Goal: Transaction & Acquisition: Purchase product/service

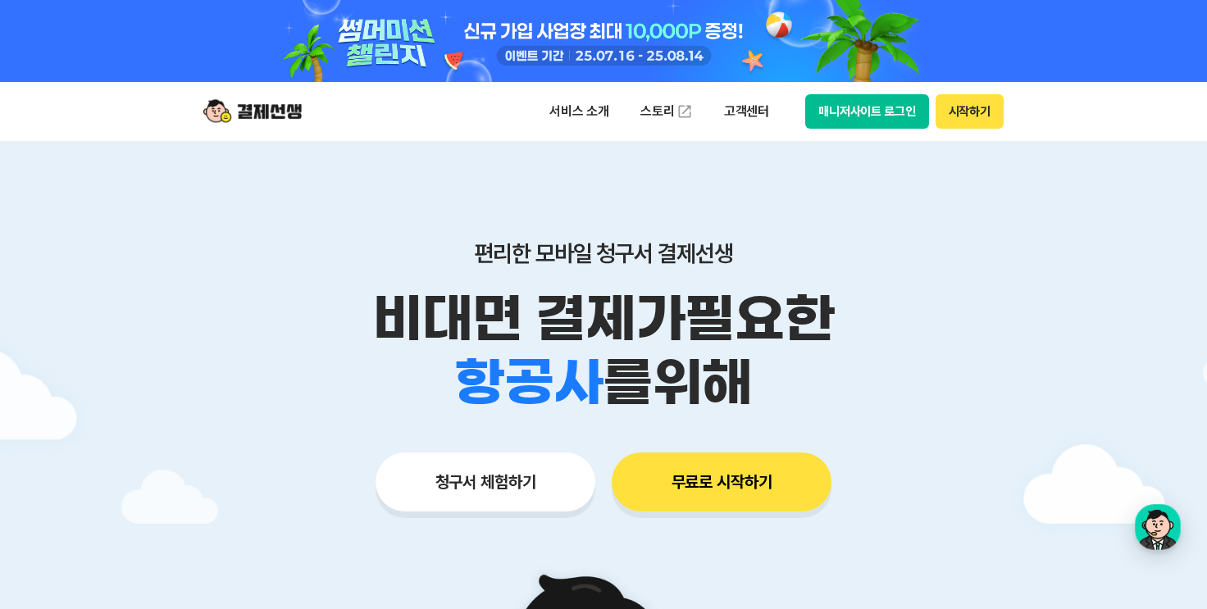
click at [634, 42] on div at bounding box center [604, 41] width 840 height 82
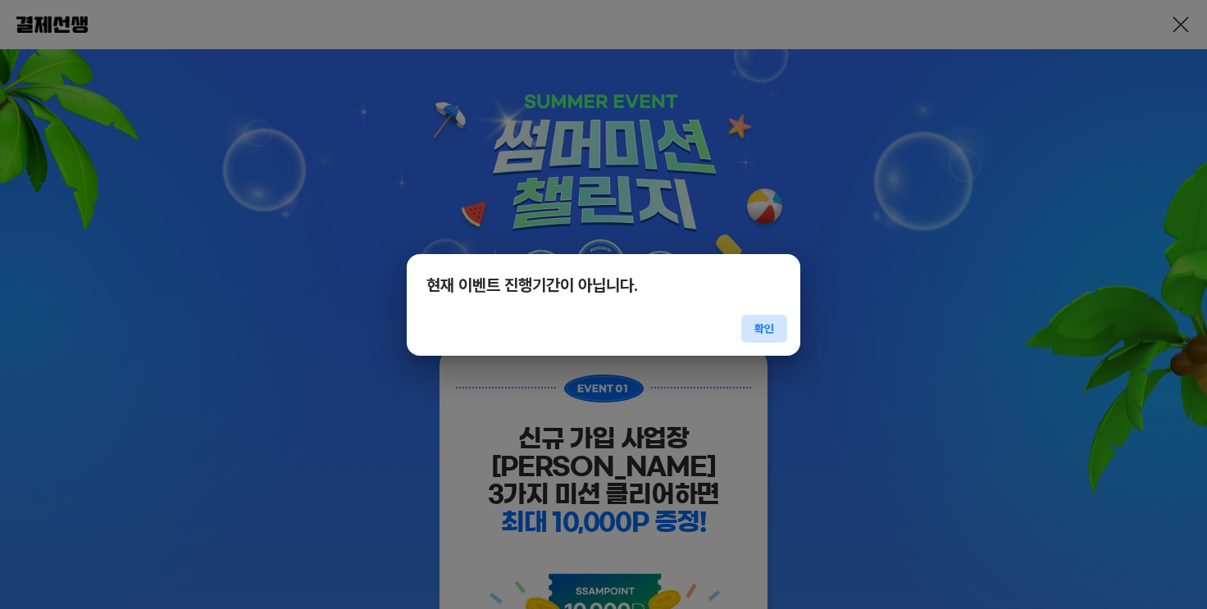
click at [756, 324] on button "확인" at bounding box center [765, 329] width 46 height 28
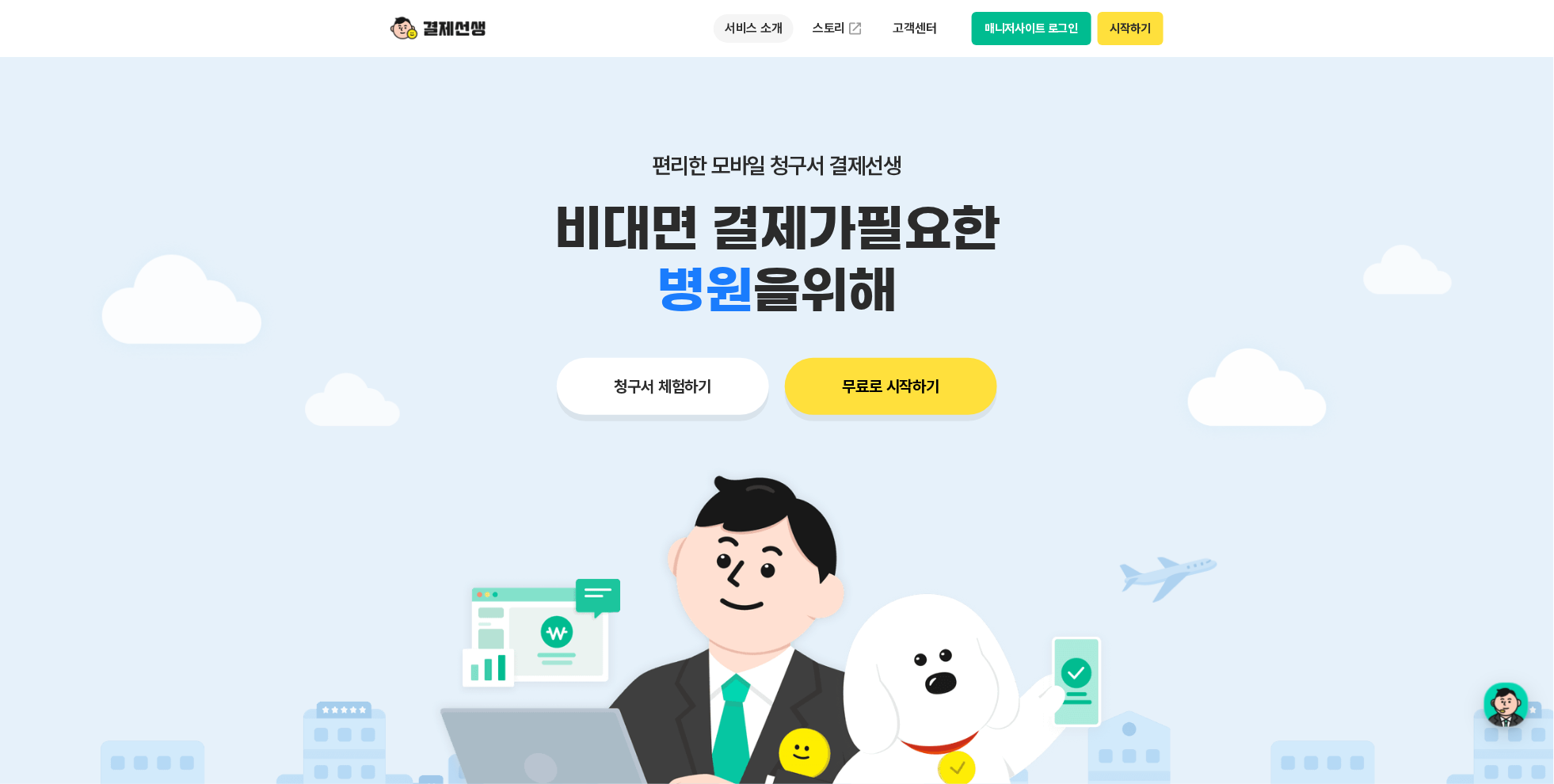
click at [770, 32] on p "서비스 소개" at bounding box center [753, 29] width 80 height 29
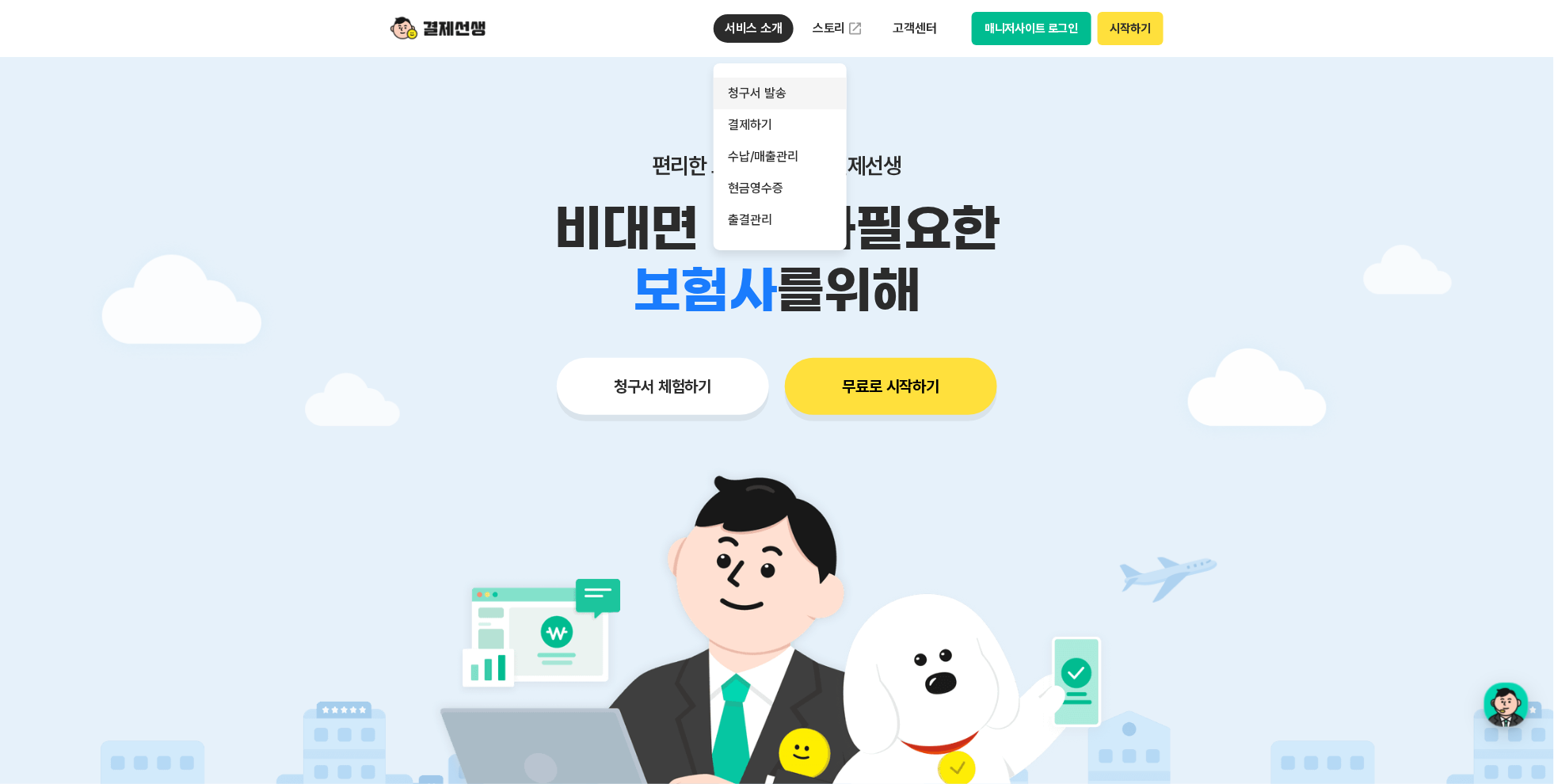
click at [774, 92] on link "청구서 발송" at bounding box center [780, 93] width 133 height 32
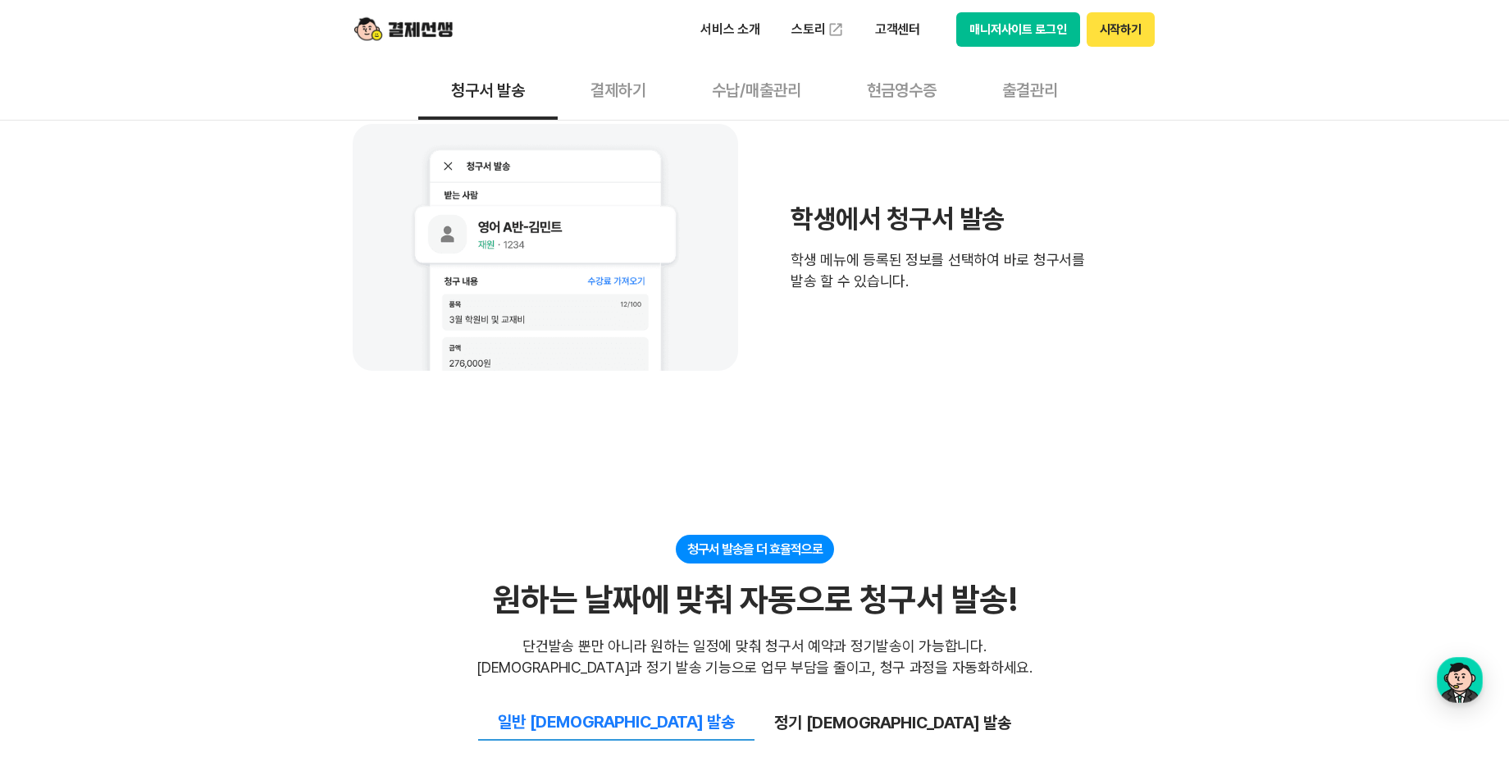
scroll to position [1128, 0]
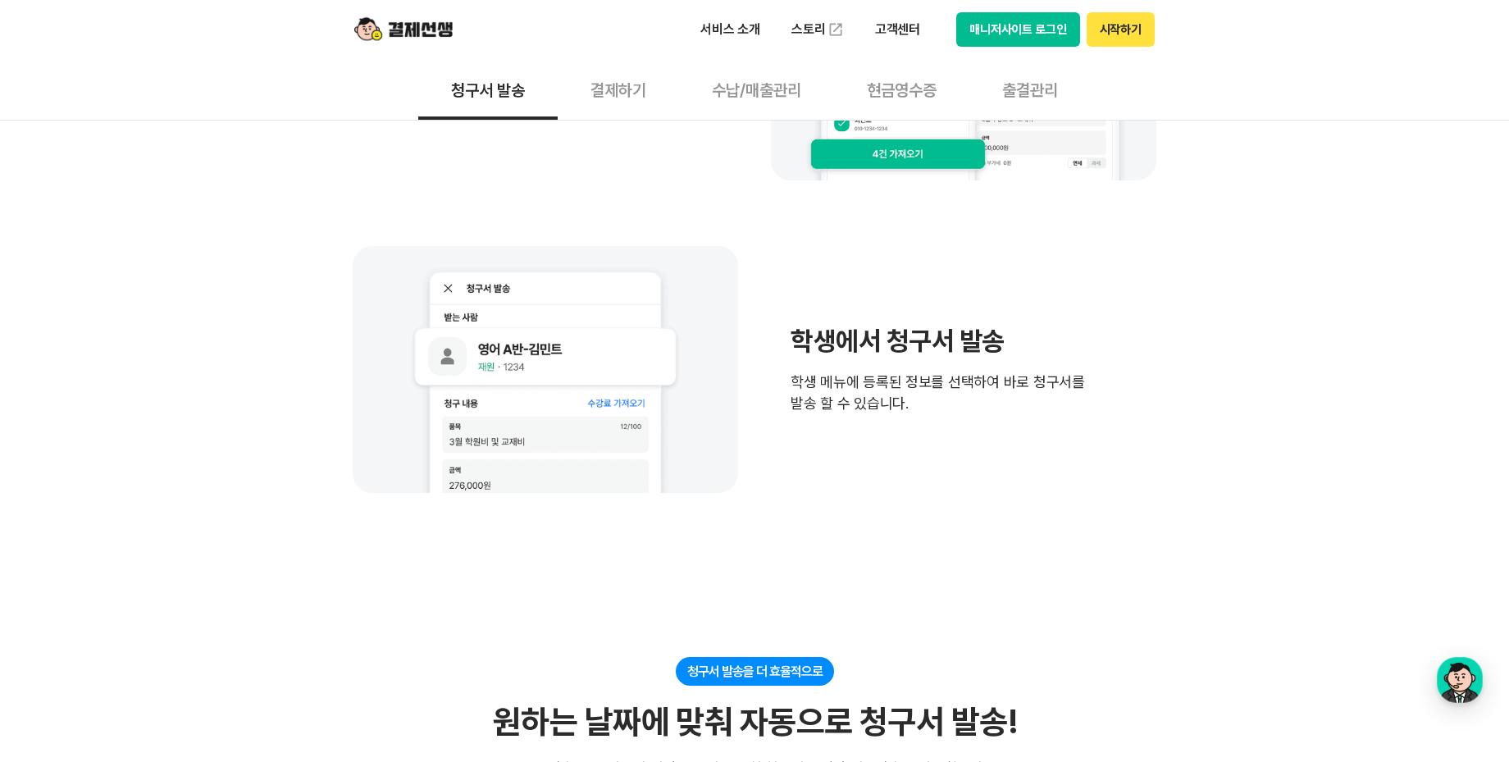
click at [609, 96] on button "결제하기" at bounding box center [618, 89] width 121 height 61
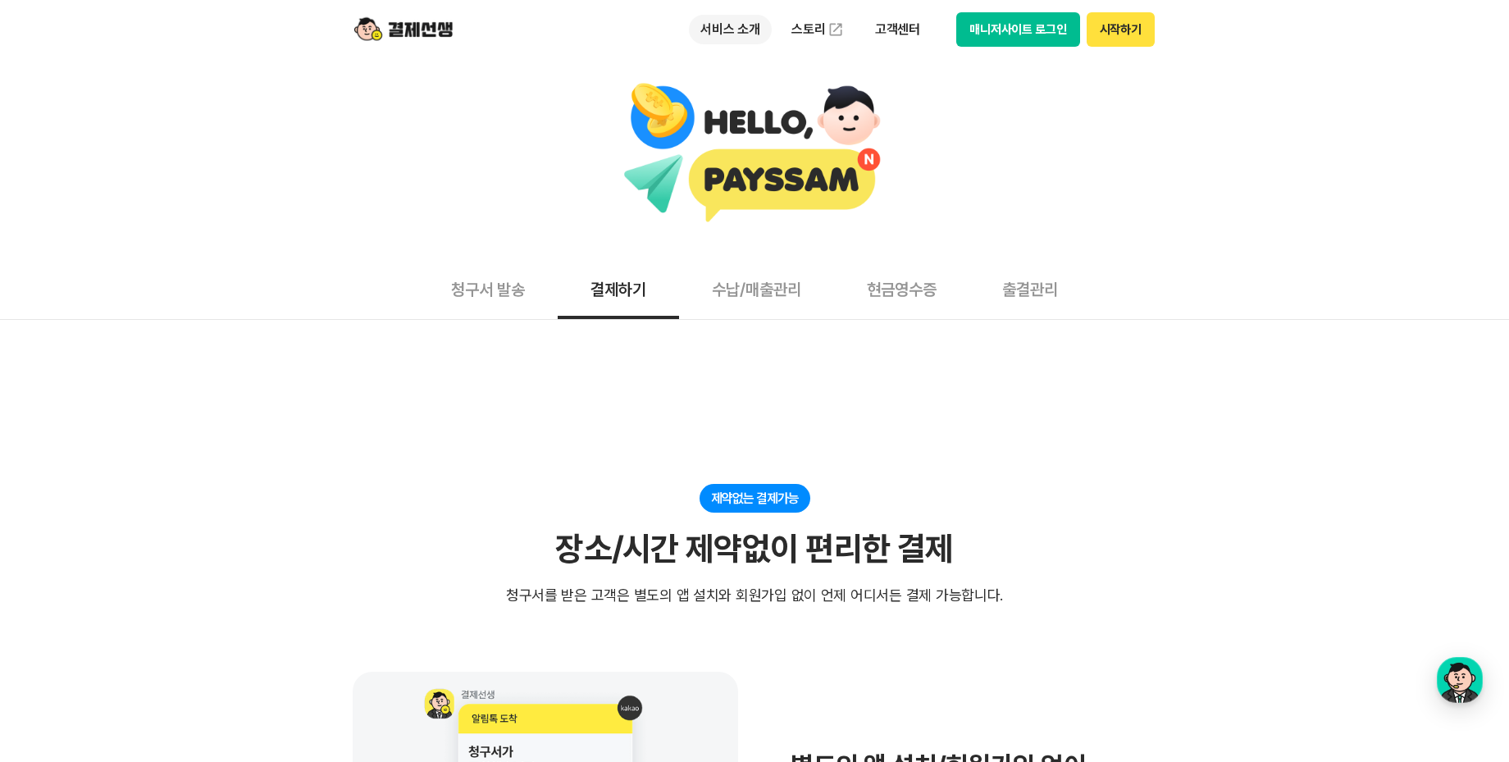
click at [743, 27] on p "서비스 소개" at bounding box center [730, 30] width 83 height 30
click at [495, 293] on button "청구서 발송" at bounding box center [487, 288] width 139 height 61
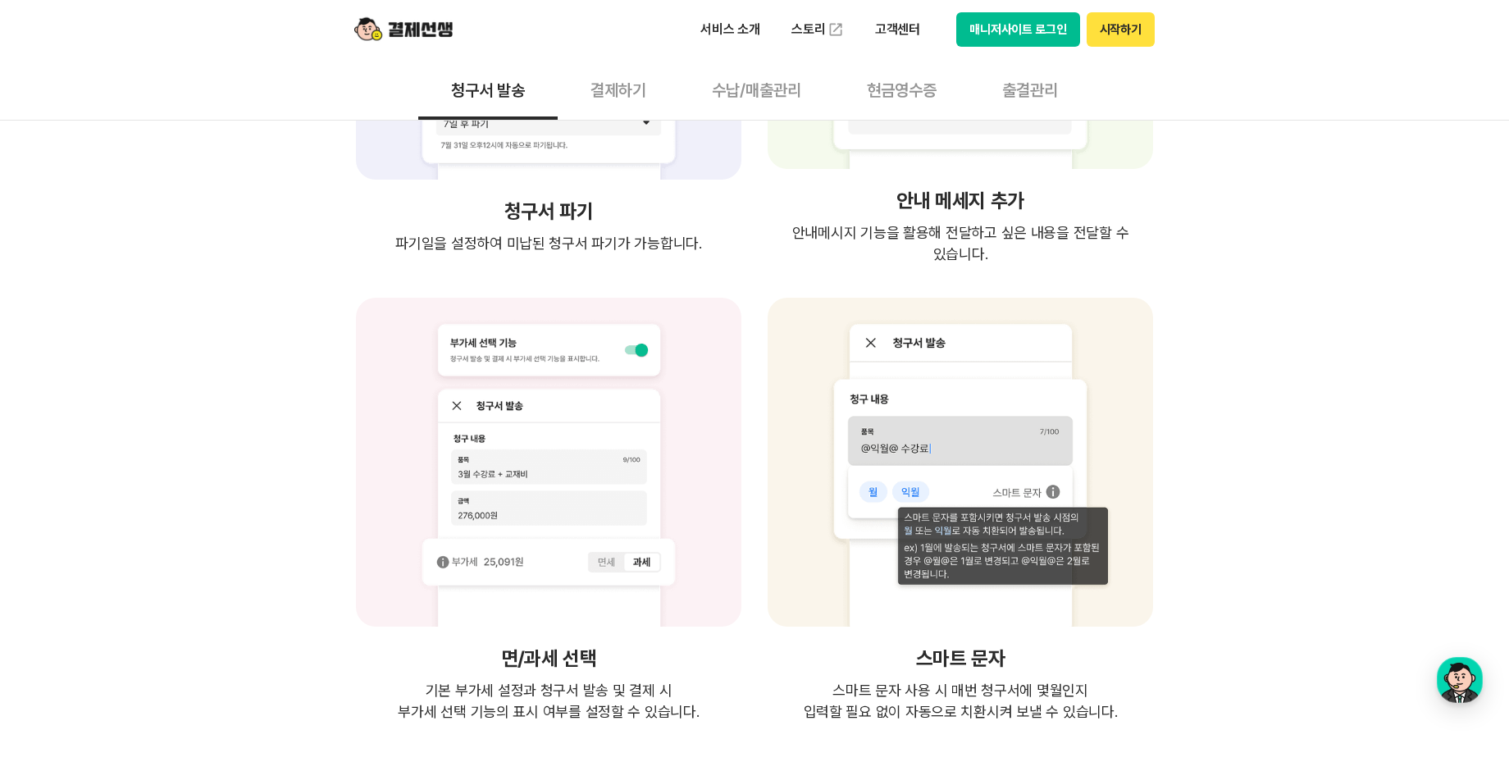
scroll to position [3307, 0]
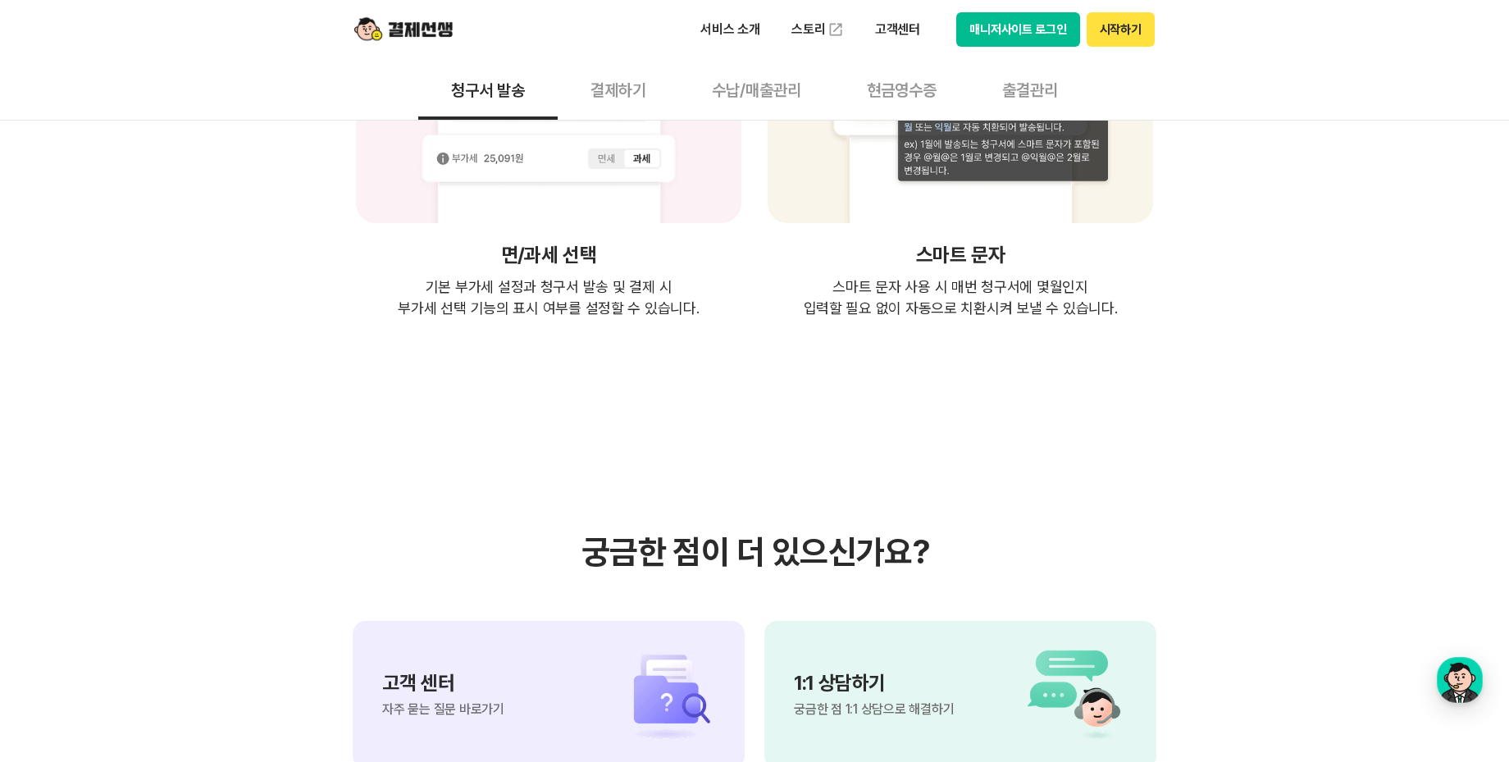
click at [599, 86] on button "결제하기" at bounding box center [618, 89] width 121 height 61
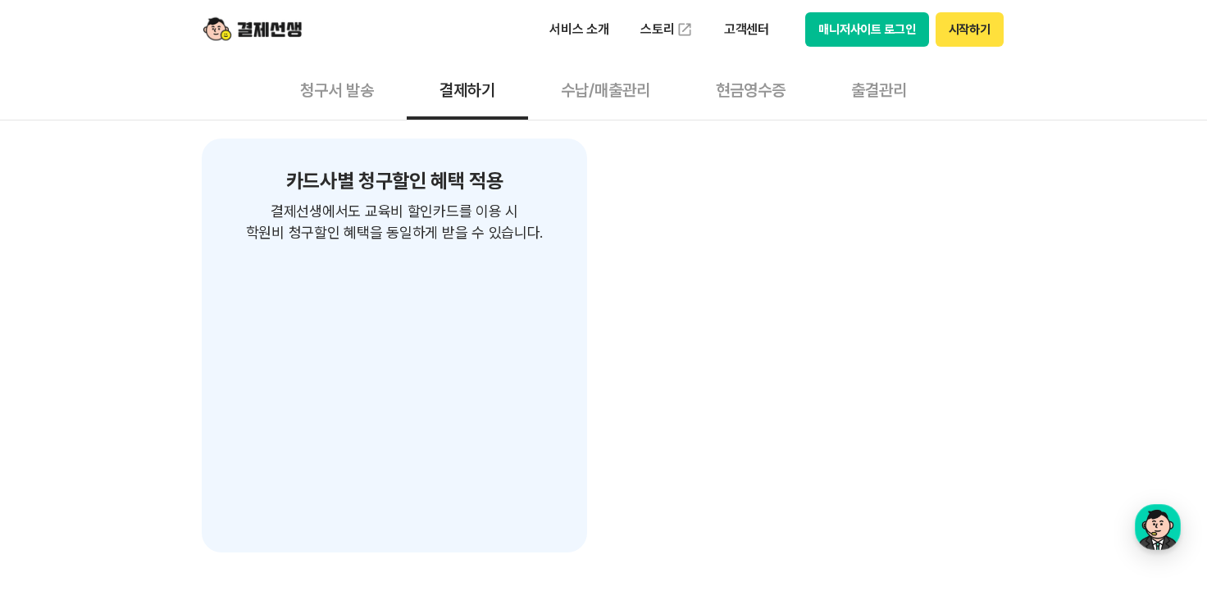
scroll to position [2688, 0]
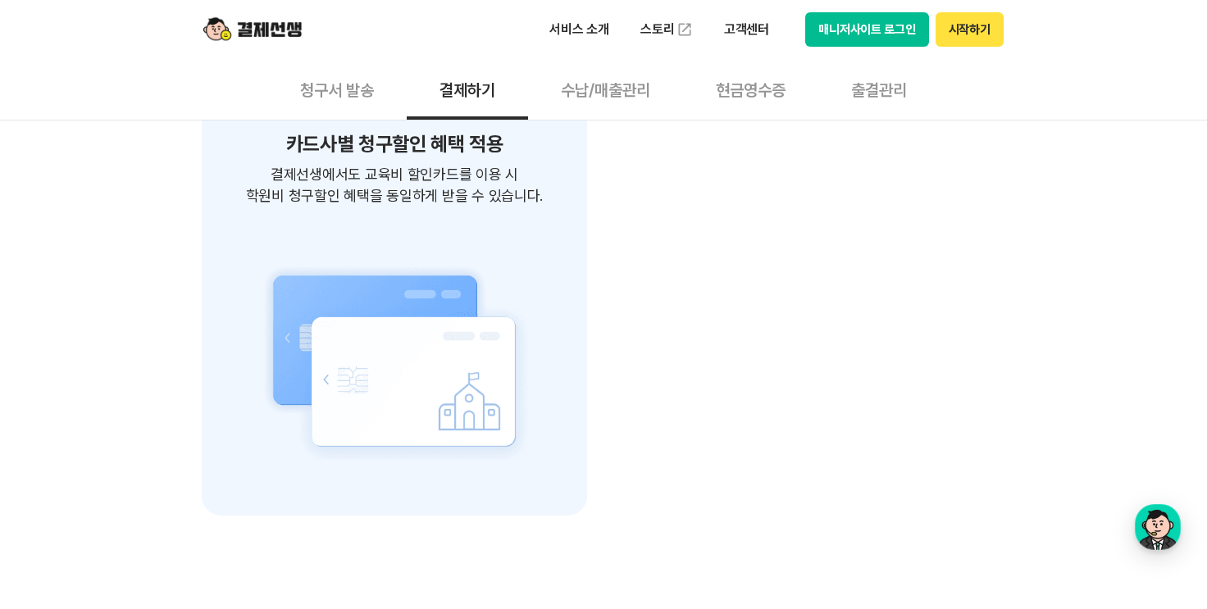
click at [584, 95] on button "수납/매출관리" at bounding box center [605, 89] width 155 height 61
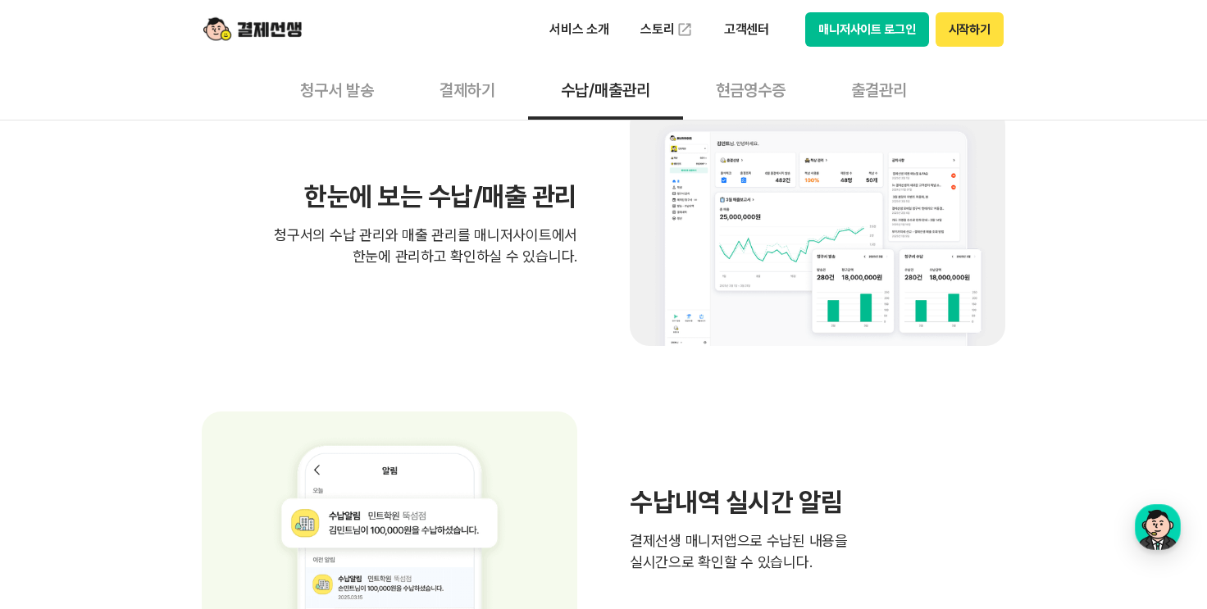
scroll to position [574, 0]
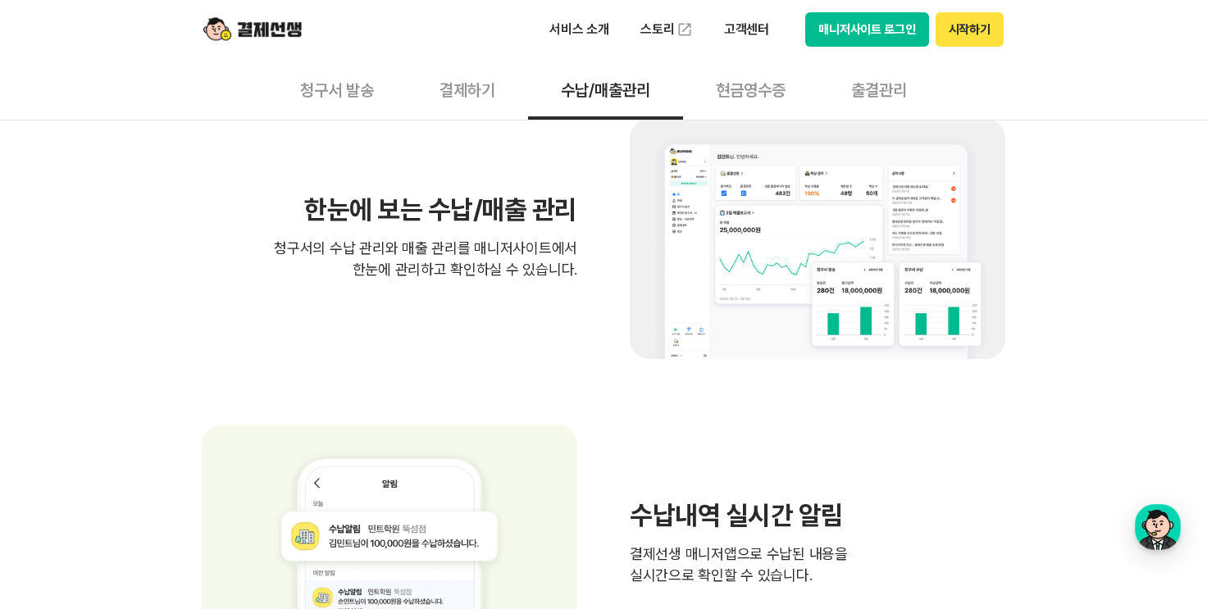
click at [876, 92] on button "출결관리" at bounding box center [879, 89] width 121 height 61
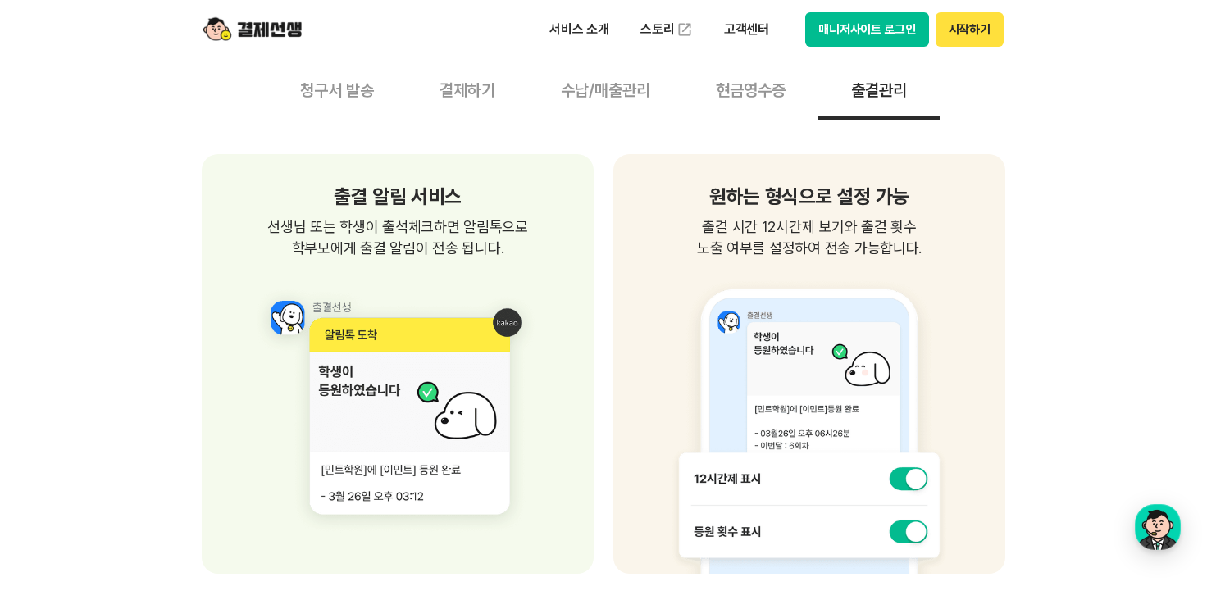
scroll to position [1203, 0]
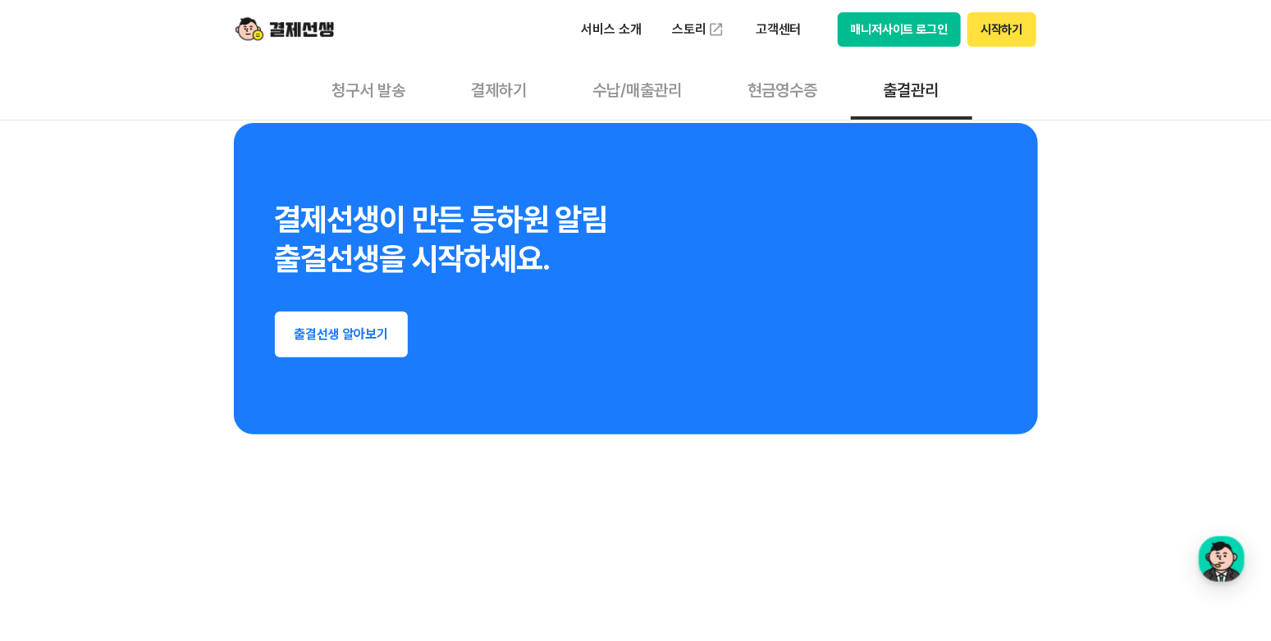
scroll to position [2843, 0]
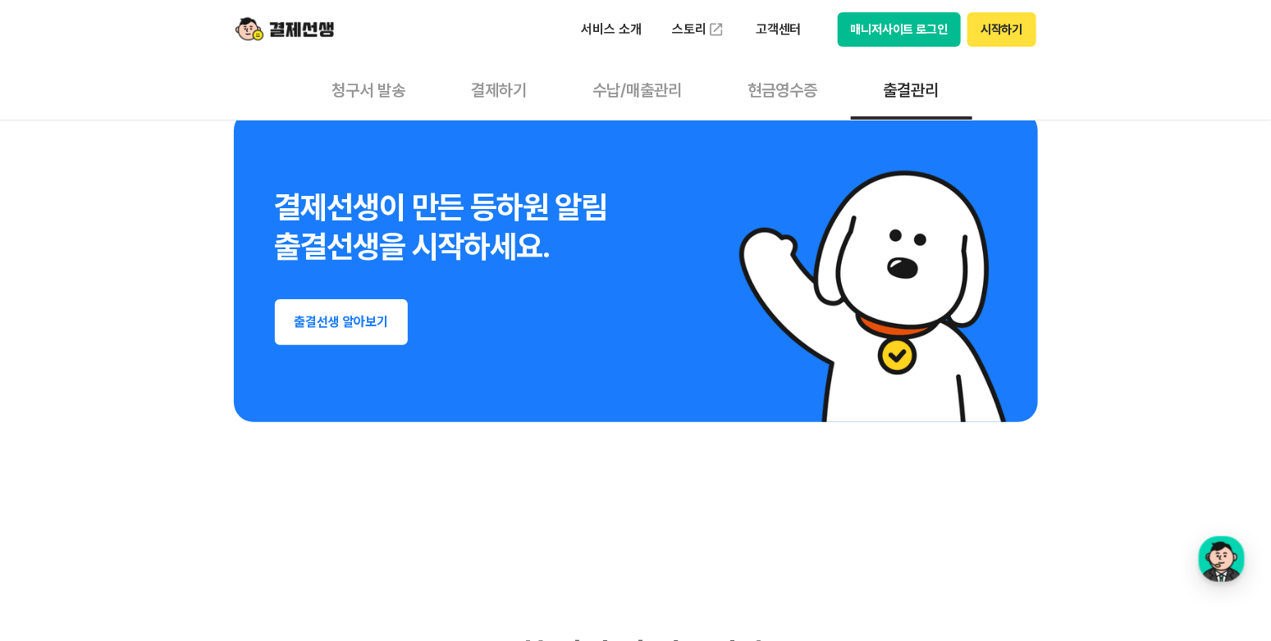
click at [348, 329] on button "출결선생 알아보기" at bounding box center [342, 322] width 134 height 46
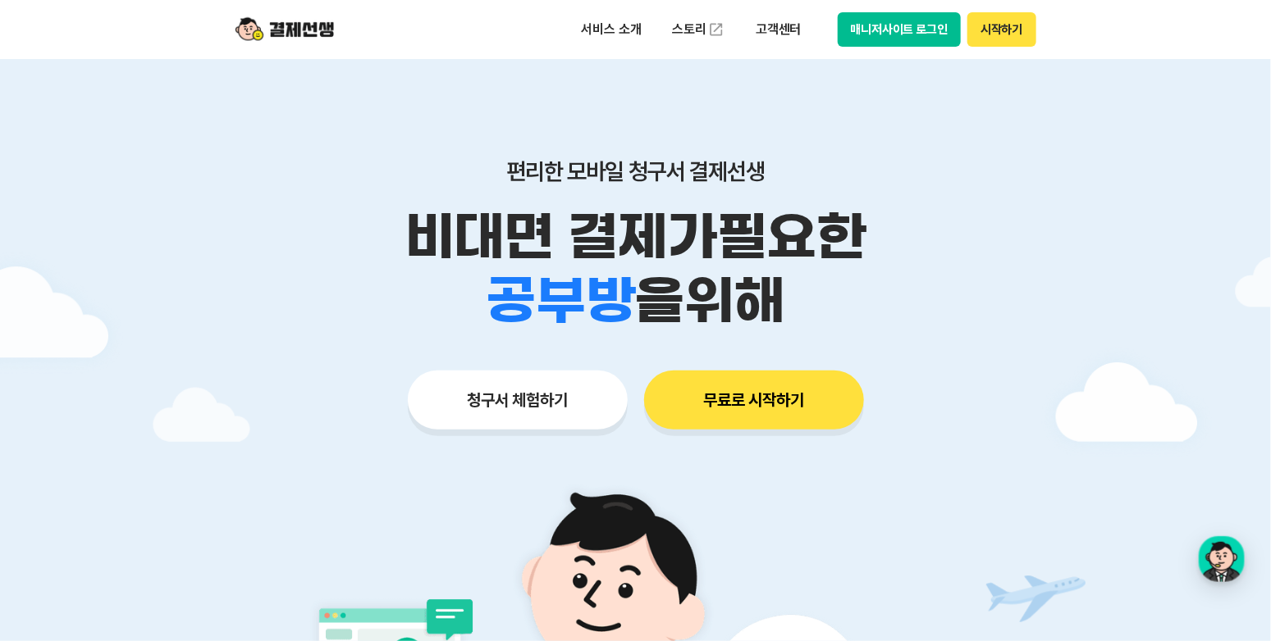
click at [548, 399] on button "청구서 체험하기" at bounding box center [518, 400] width 220 height 59
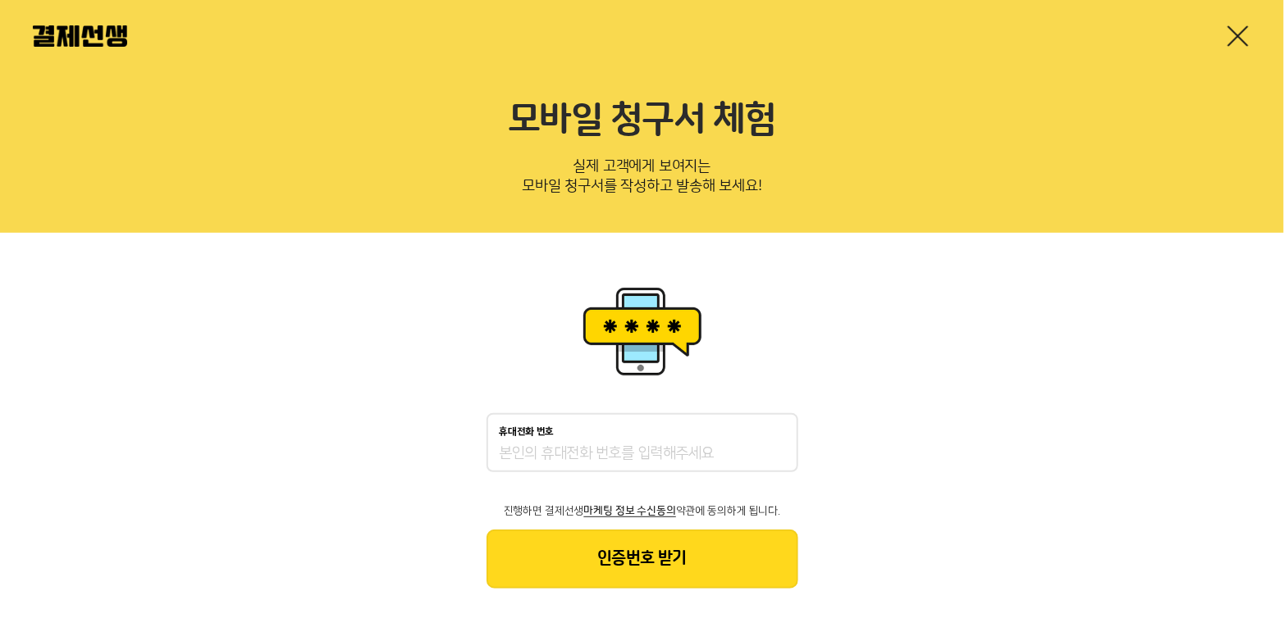
click at [604, 445] on input "휴대전화 번호" at bounding box center [642, 455] width 285 height 20
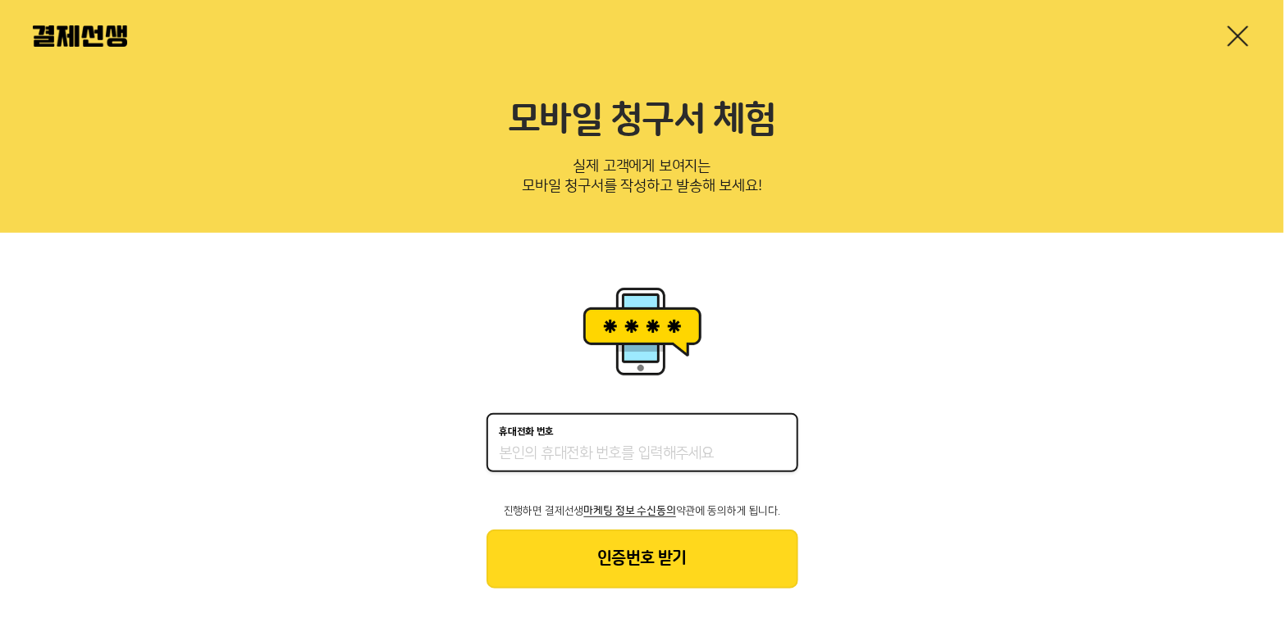
type input "01020793822"
click at [628, 580] on button "인증번호 받기" at bounding box center [642, 559] width 312 height 59
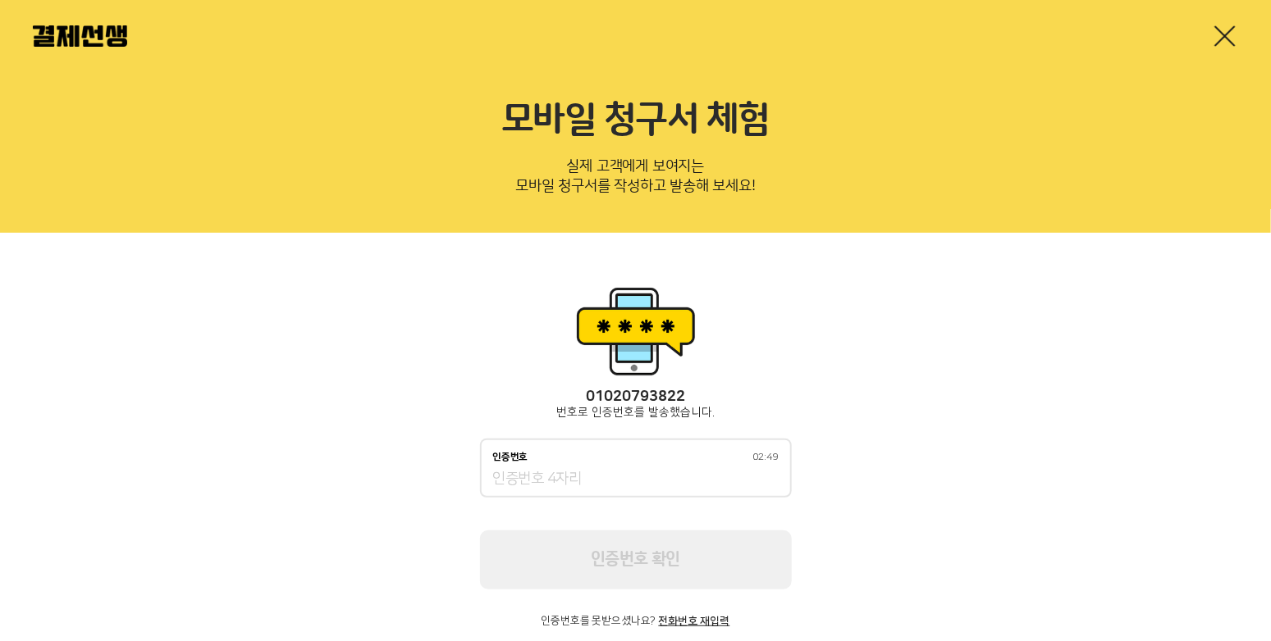
click at [630, 488] on div "인증번호 02:49" at bounding box center [636, 468] width 312 height 59
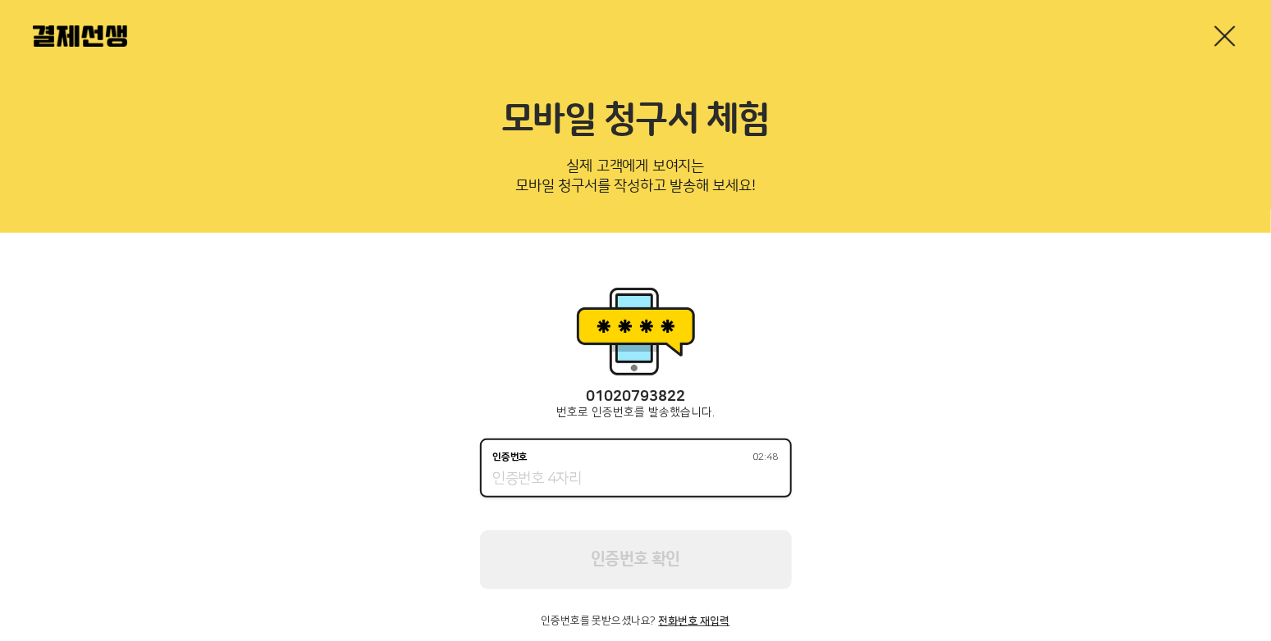
click at [606, 481] on input "인증번호 02:48" at bounding box center [635, 480] width 285 height 20
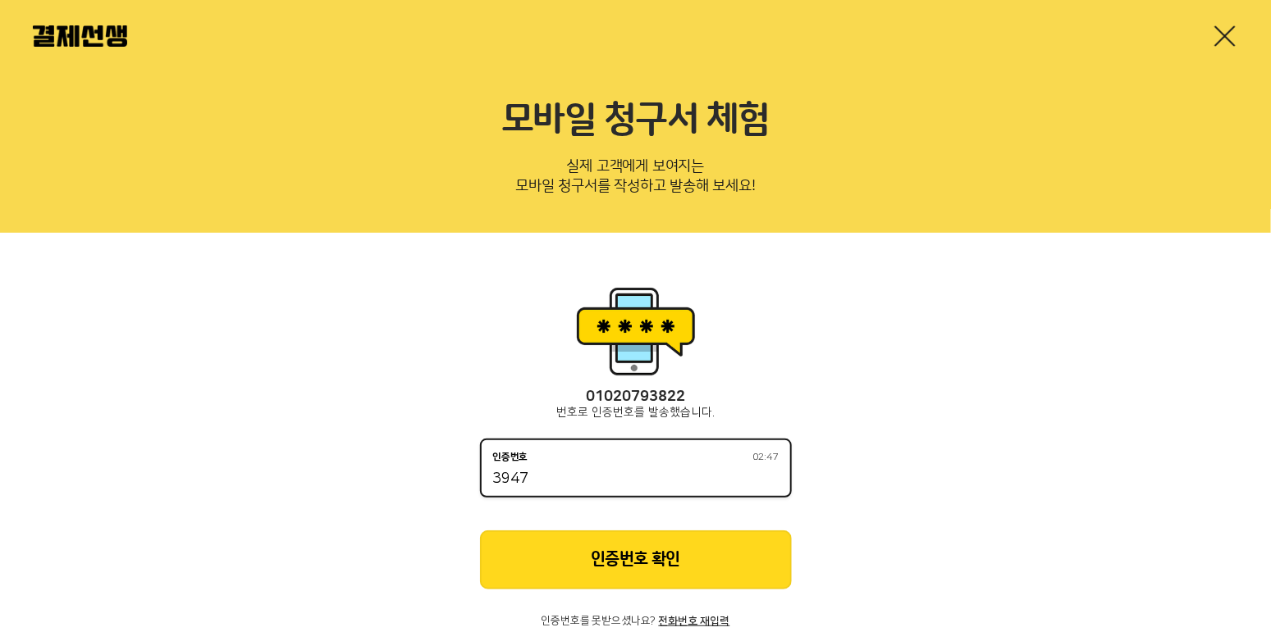
type input "3947"
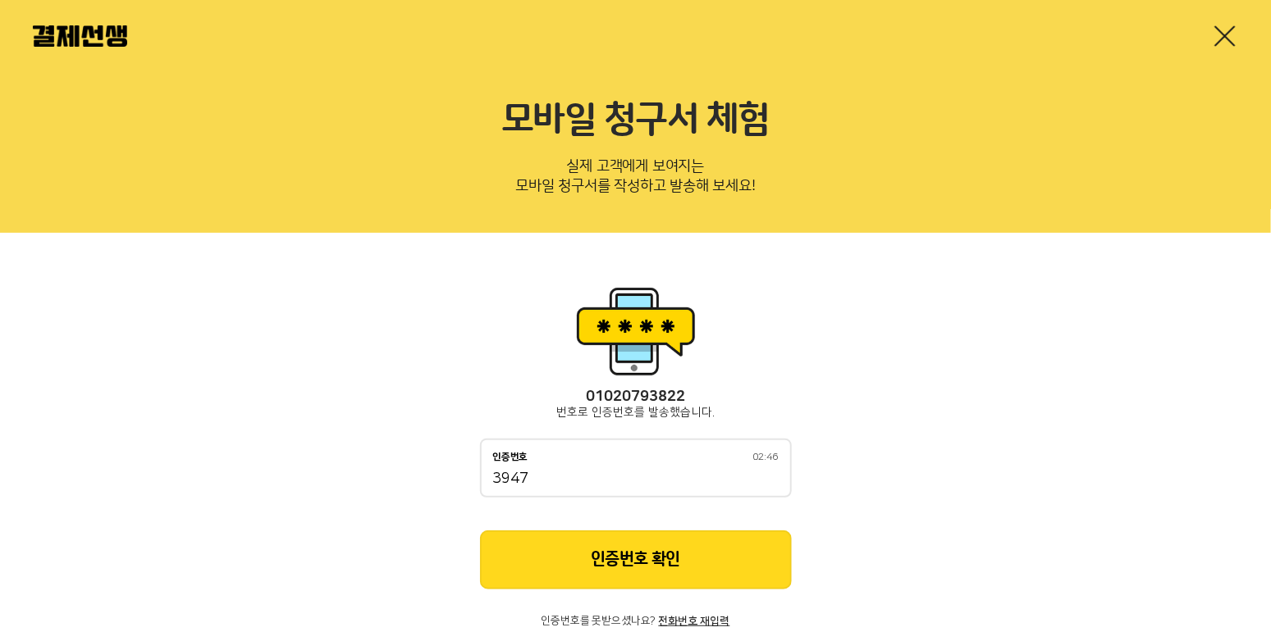
click at [655, 566] on button "인증번호 확인" at bounding box center [636, 560] width 312 height 59
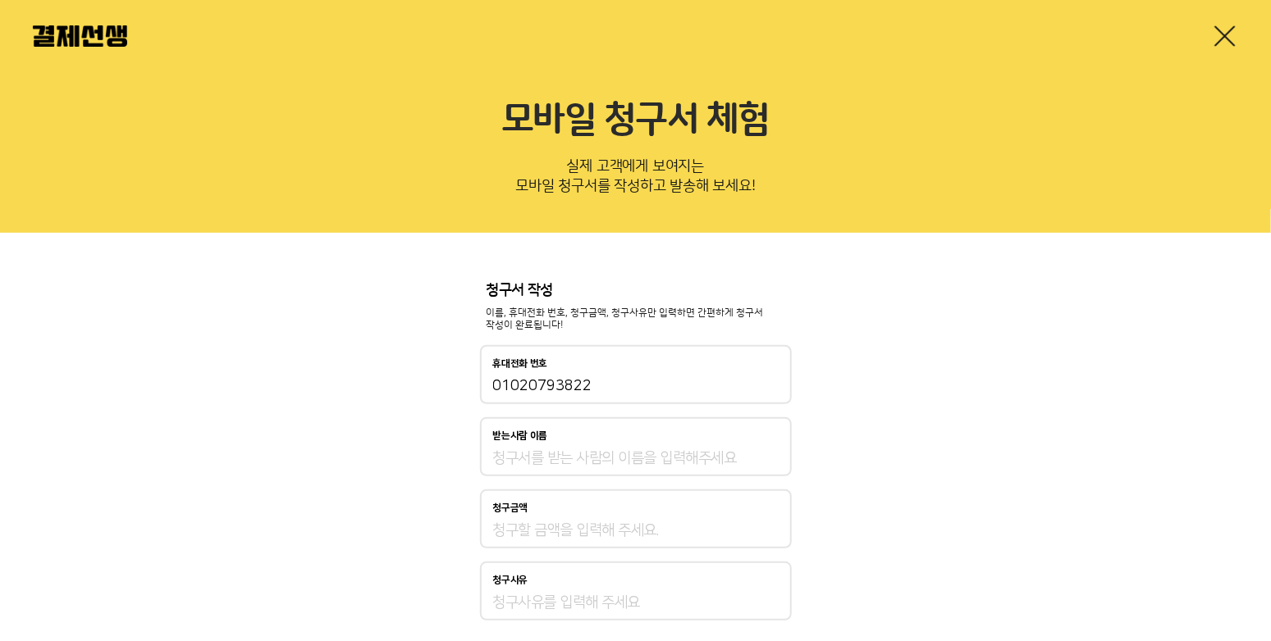
click at [696, 458] on input "받는사람 이름" at bounding box center [635, 459] width 285 height 20
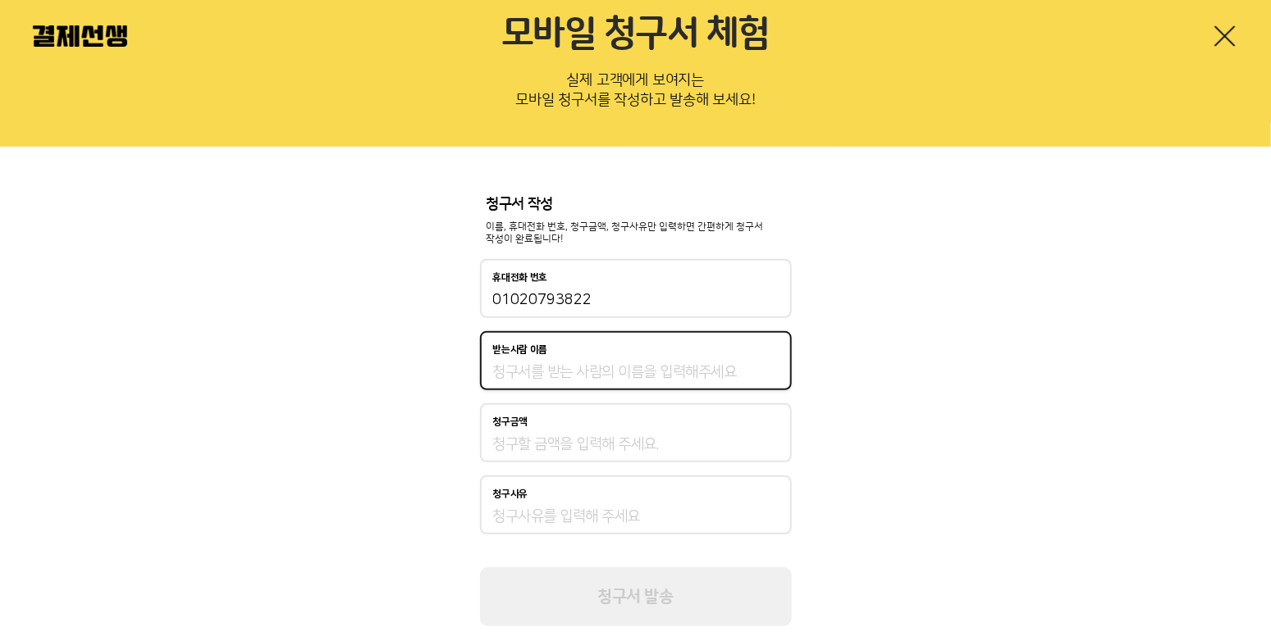
click at [542, 381] on input "받는사람 이름" at bounding box center [635, 373] width 285 height 20
type input "d"
type input "오르다"
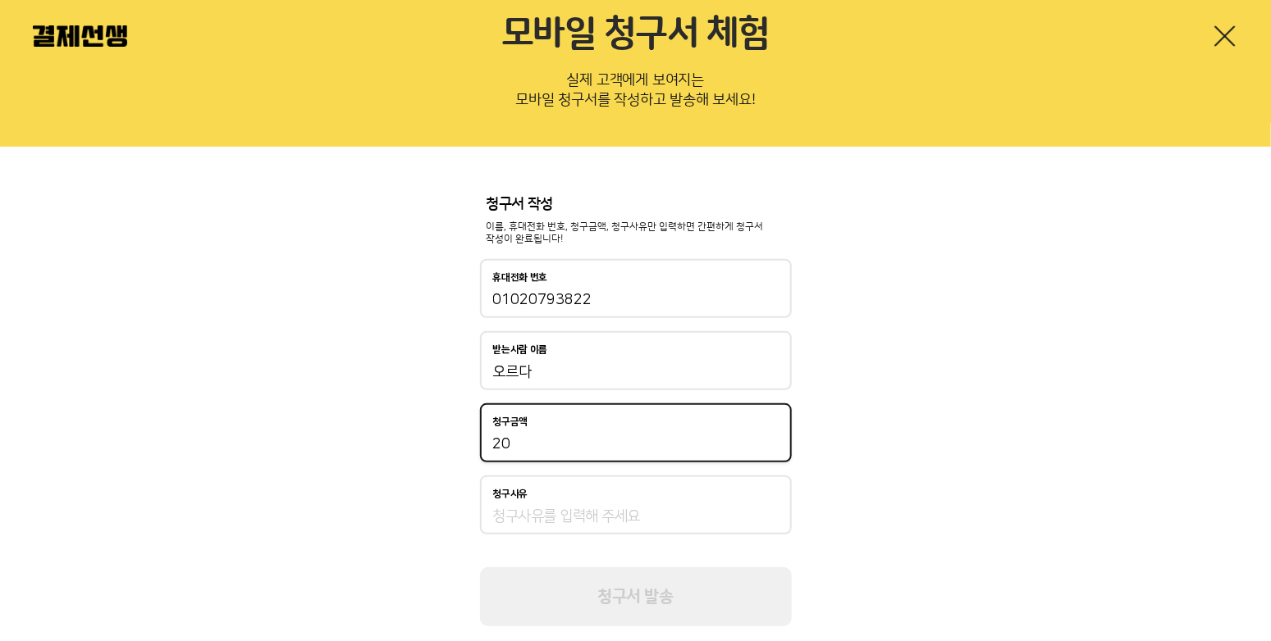
type input "2"
type input "170,000"
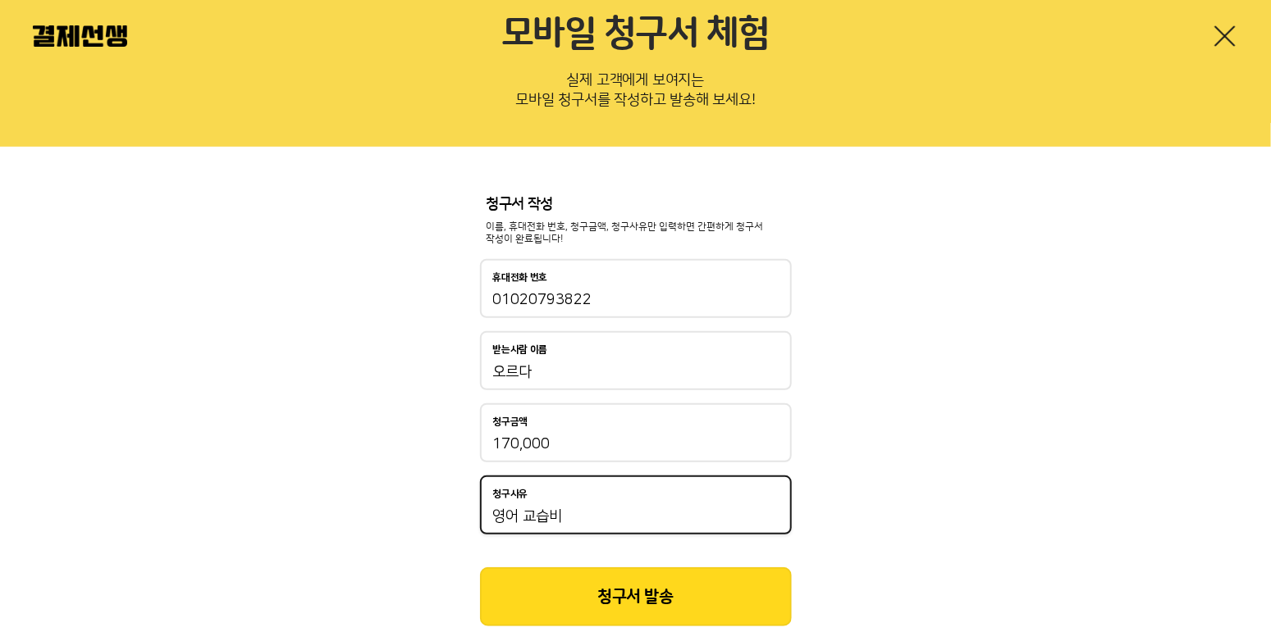
type input "영어 교습비"
click at [641, 596] on button "청구서 발송" at bounding box center [636, 597] width 312 height 59
